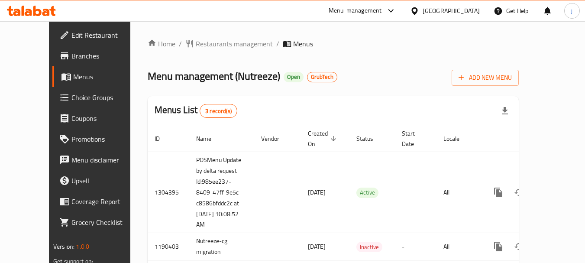
click at [204, 42] on span "Restaurants management" at bounding box center [234, 44] width 77 height 10
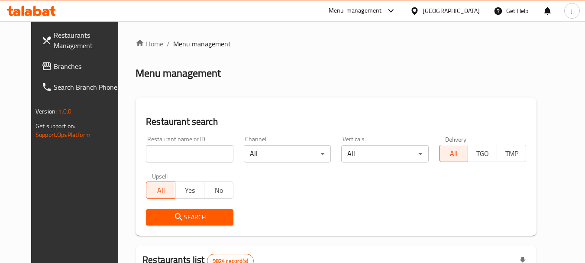
click at [161, 151] on input "search" at bounding box center [189, 153] width 87 height 17
paste input "24639"
type input "24639"
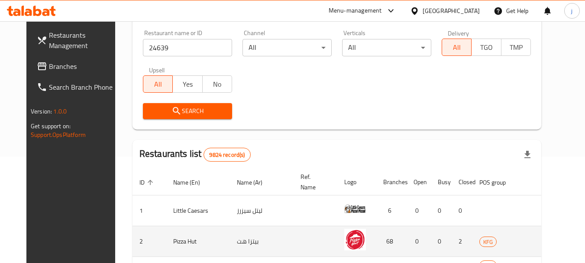
scroll to position [173, 0]
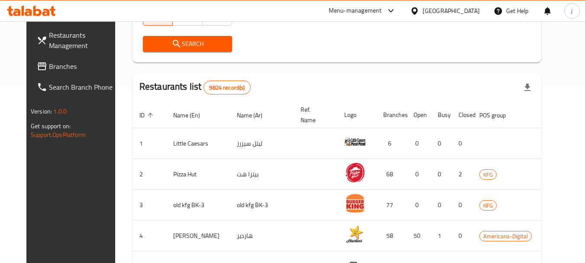
click at [182, 42] on span "Search" at bounding box center [187, 44] width 75 height 11
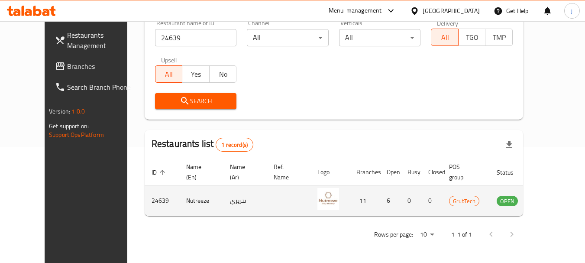
scroll to position [73, 0]
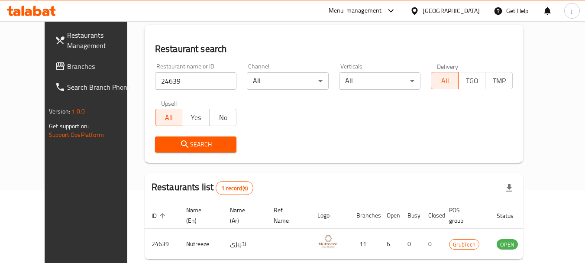
drag, startPoint x: 220, startPoint y: 35, endPoint x: 203, endPoint y: 27, distance: 19.6
click at [220, 35] on div "Restaurant search Restaurant name or ID 24639 Restaurant name or ID Channel All…" at bounding box center [334, 94] width 378 height 138
click at [468, 12] on div "Kuwait" at bounding box center [450, 11] width 57 height 10
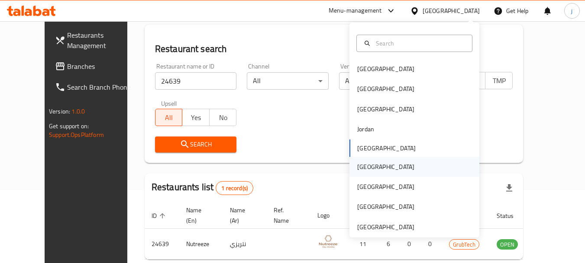
click at [361, 169] on div "Oman" at bounding box center [385, 167] width 57 height 10
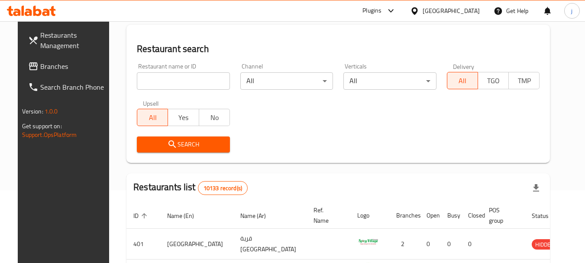
click at [470, 10] on div "Oman" at bounding box center [450, 11] width 57 height 10
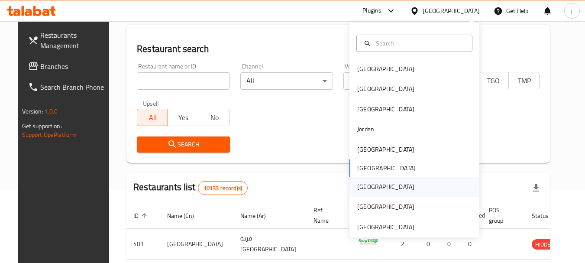
click at [374, 184] on div "[GEOGRAPHIC_DATA]" at bounding box center [414, 187] width 130 height 20
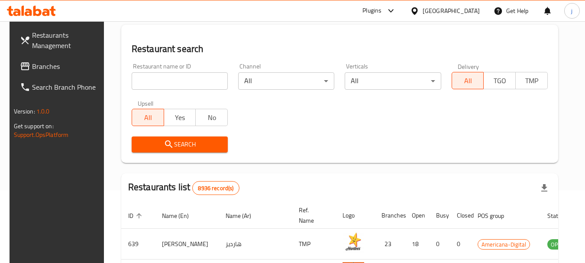
click at [381, 12] on div "Plugins" at bounding box center [371, 11] width 19 height 10
click at [365, 74] on div "Restaurant-Management" at bounding box center [350, 79] width 68 height 10
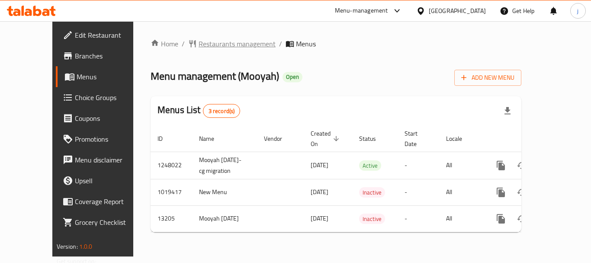
click at [202, 39] on span "Restaurants management" at bounding box center [237, 44] width 77 height 10
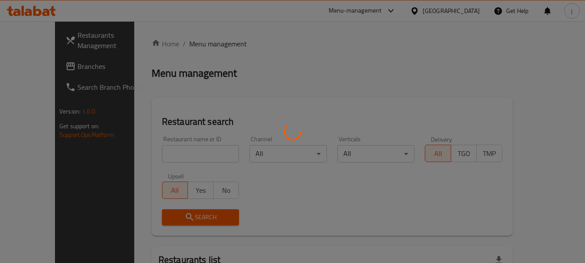
click at [178, 157] on div at bounding box center [292, 131] width 585 height 263
click at [177, 153] on div at bounding box center [292, 131] width 585 height 263
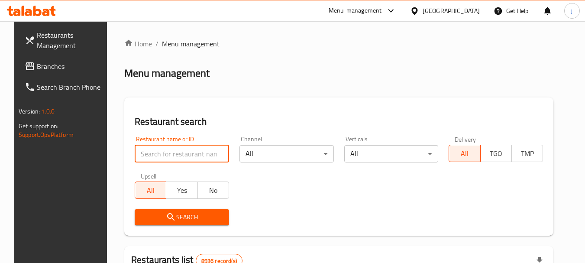
click at [177, 152] on input "search" at bounding box center [182, 153] width 94 height 17
paste input "8077"
type input "8077"
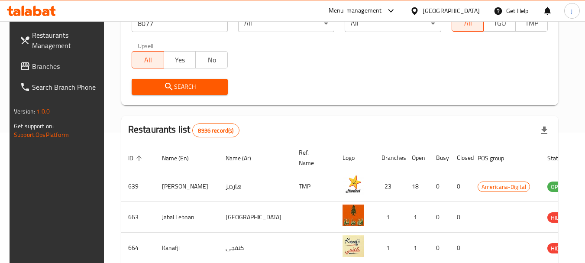
scroll to position [130, 0]
click at [187, 84] on span "Search" at bounding box center [179, 87] width 82 height 11
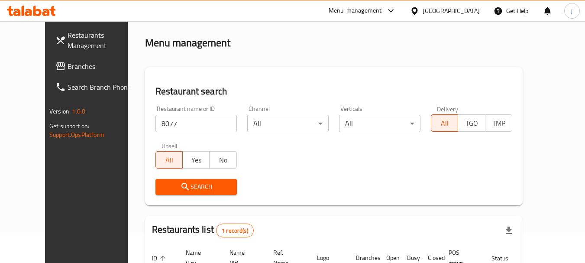
scroll to position [29, 0]
